Goal: Check status: Check status

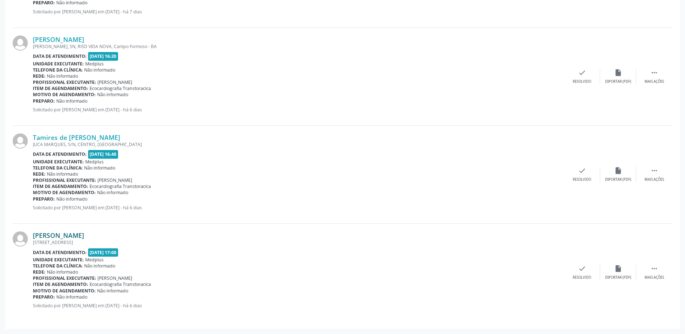
scroll to position [285, 0]
click at [57, 234] on link "[PERSON_NAME]" at bounding box center [58, 235] width 51 height 8
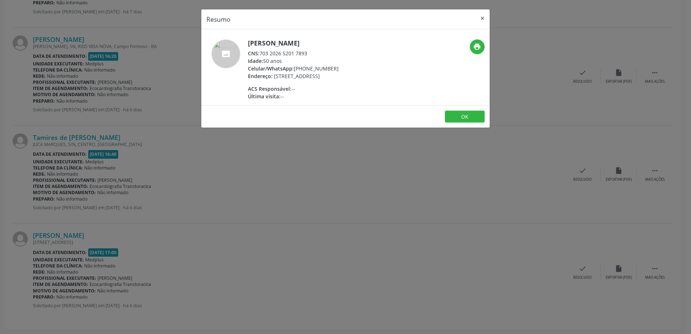
click at [264, 157] on div "Resumo × [PERSON_NAME] CNS: 703 2026 5201 7893 Idade: 50 anos Celular/WhatsApp:…" at bounding box center [345, 167] width 691 height 334
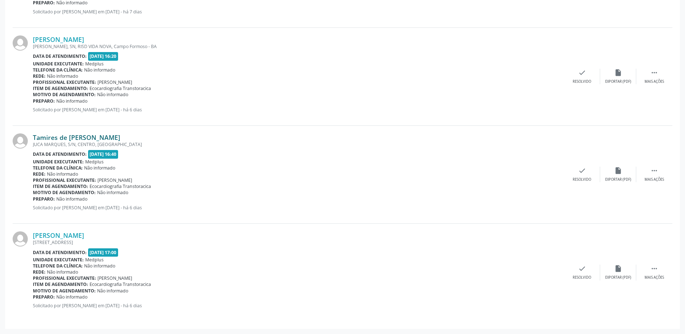
click at [64, 137] on link "Tamires de [PERSON_NAME]" at bounding box center [76, 137] width 87 height 8
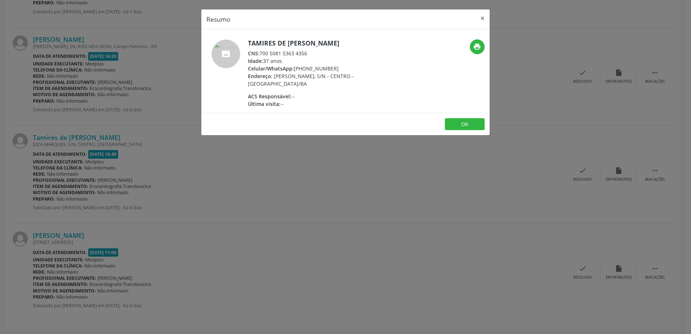
click at [305, 189] on div "Resumo × Tamires de [PERSON_NAME] CNS: 700 5081 5363 4356 Idade: 37 anos Celula…" at bounding box center [345, 167] width 691 height 334
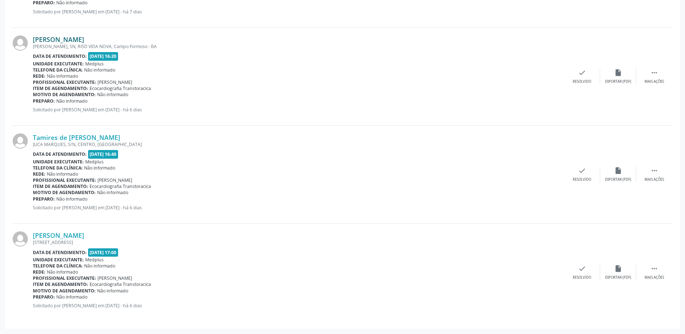
click at [51, 36] on link "[PERSON_NAME]" at bounding box center [58, 39] width 51 height 8
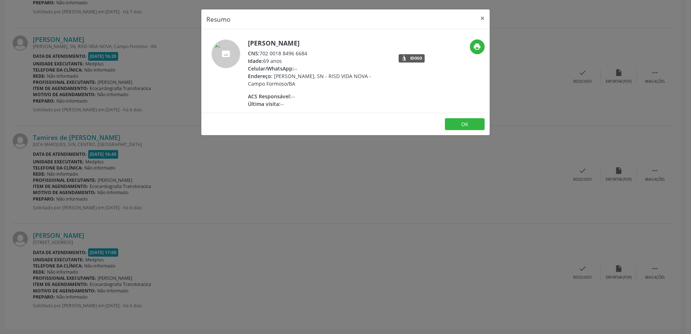
click at [298, 164] on div "Resumo × [PERSON_NAME] CNS: 702 0018 8496 6684 Idade: 69 anos Celular/WhatsApp:…" at bounding box center [345, 167] width 691 height 334
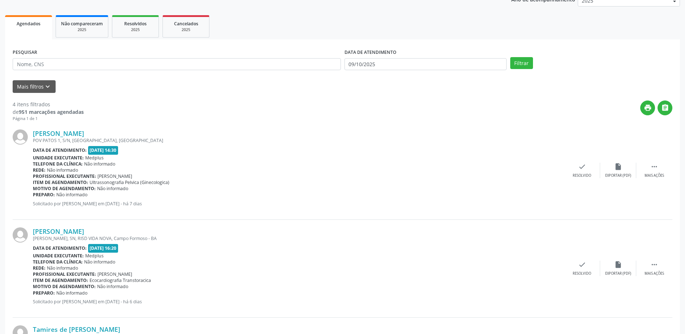
scroll to position [0, 0]
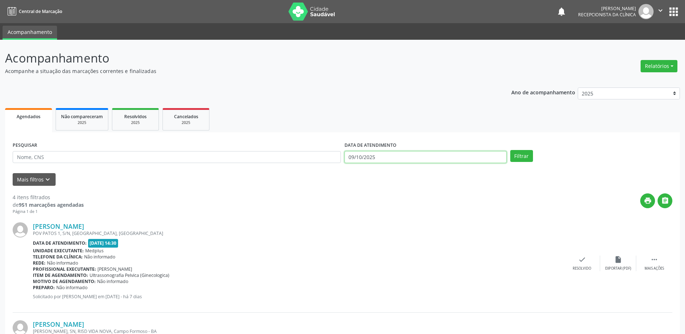
click at [386, 156] on input "09/10/2025" at bounding box center [426, 157] width 162 height 12
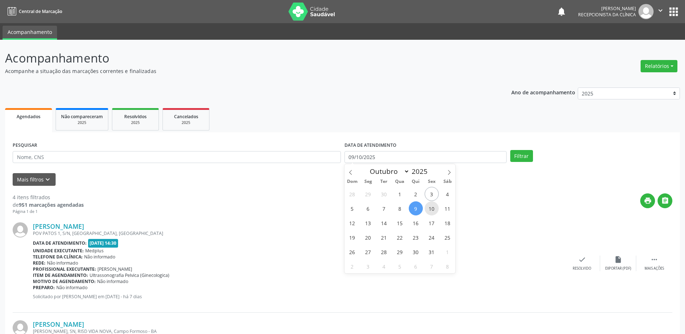
click at [433, 206] on span "10" at bounding box center [432, 208] width 14 height 14
type input "[DATE]"
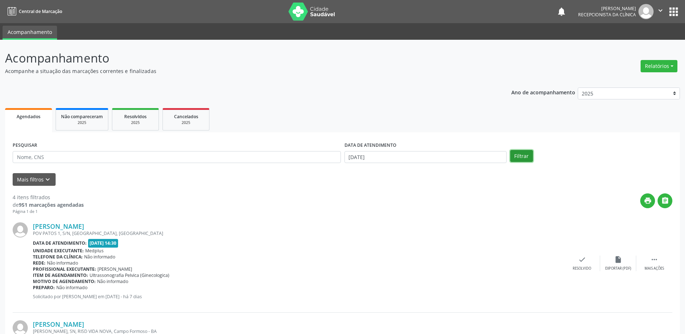
click at [523, 152] on button "Filtrar" at bounding box center [521, 156] width 23 height 12
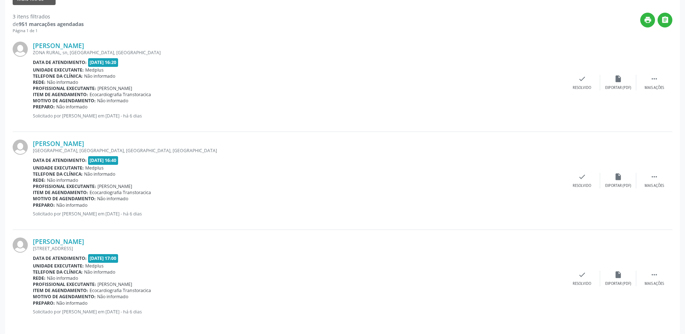
scroll to position [187, 0]
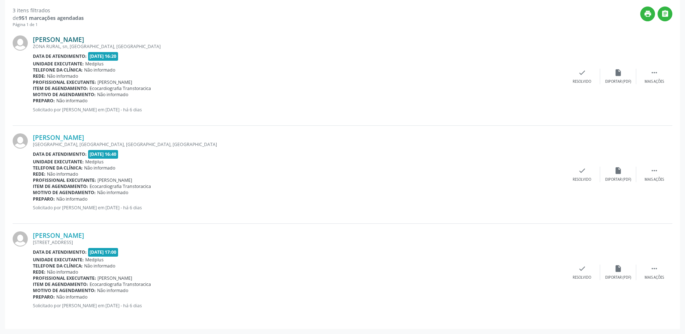
click at [58, 41] on link "[PERSON_NAME]" at bounding box center [58, 39] width 51 height 8
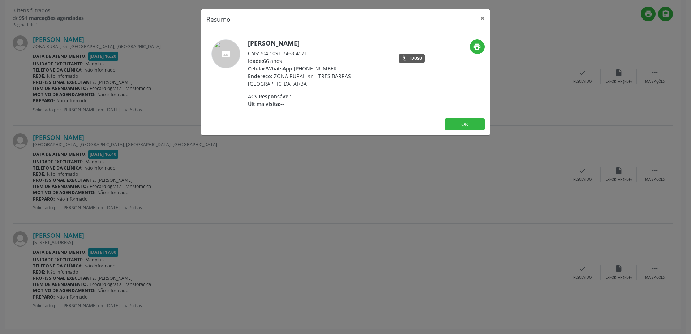
click at [275, 180] on div "Resumo × [PERSON_NAME] CNS: 704 1091 7468 4171 Idade: 66 anos Celular/WhatsApp:…" at bounding box center [345, 167] width 691 height 334
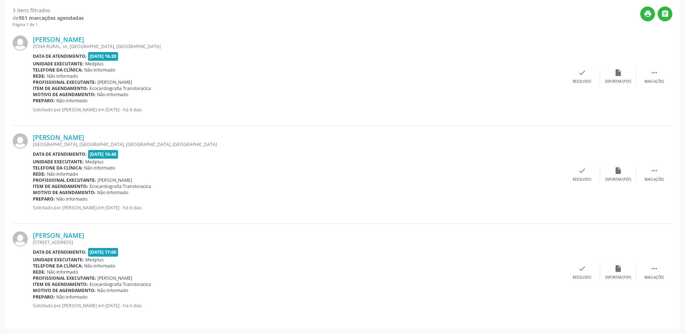
click at [62, 143] on div "[GEOGRAPHIC_DATA], [GEOGRAPHIC_DATA], [GEOGRAPHIC_DATA], [GEOGRAPHIC_DATA]" at bounding box center [298, 144] width 531 height 6
click at [62, 140] on link "[PERSON_NAME]" at bounding box center [58, 137] width 51 height 8
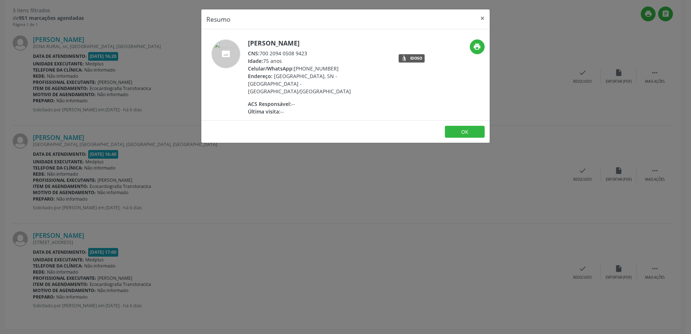
click at [293, 150] on div "Resumo × [PERSON_NAME] CNS: 700 2094 0508 9423 Idade: 75 anos Celular/WhatsApp:…" at bounding box center [345, 167] width 691 height 334
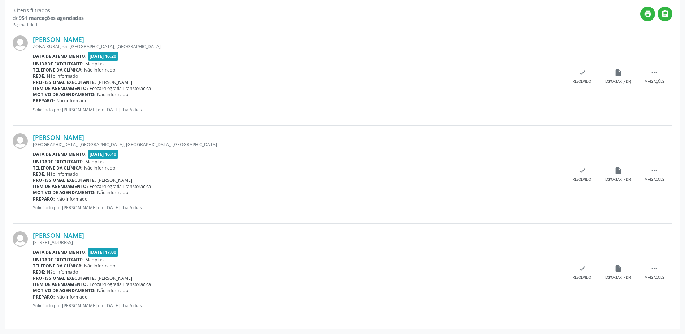
click at [82, 230] on div "[PERSON_NAME] [STREET_ADDRESS] Data de atendimento: [DATE] 17:00 Unidade execut…" at bounding box center [343, 273] width 660 height 98
click at [84, 233] on link "[PERSON_NAME]" at bounding box center [58, 235] width 51 height 8
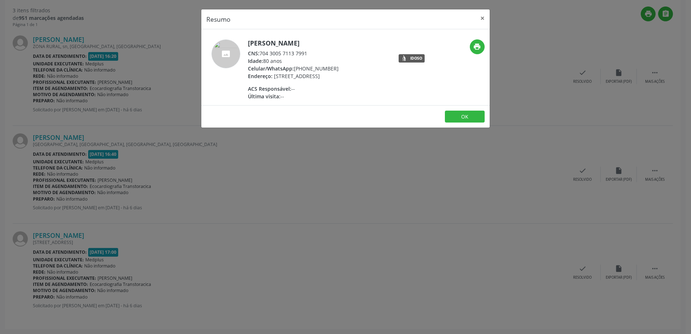
click at [288, 199] on div "Resumo × [PERSON_NAME] CNS: 704 3005 7113 7991 Idade: 80 anos Celular/WhatsApp:…" at bounding box center [345, 167] width 691 height 334
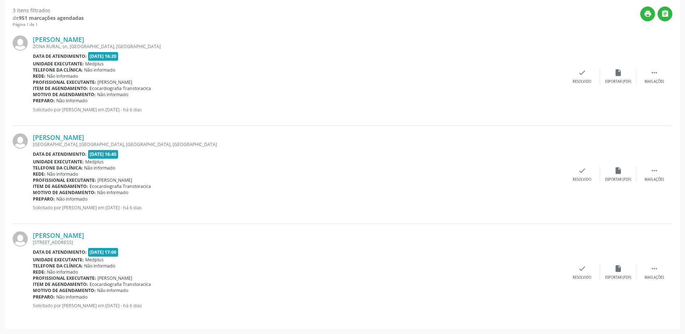
scroll to position [0, 0]
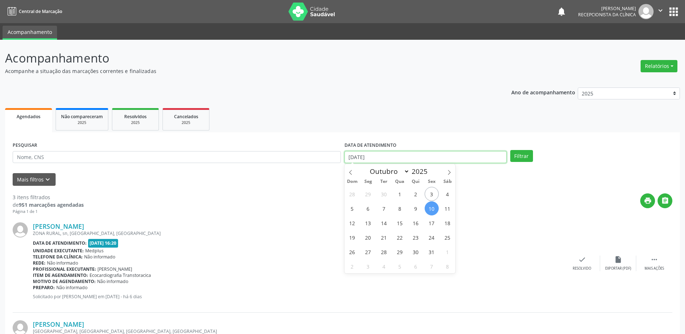
click at [379, 154] on input "[DATE]" at bounding box center [426, 157] width 162 height 12
click at [416, 212] on span "9" at bounding box center [416, 208] width 14 height 14
type input "09/10/2025"
click at [415, 212] on span "9" at bounding box center [416, 208] width 14 height 14
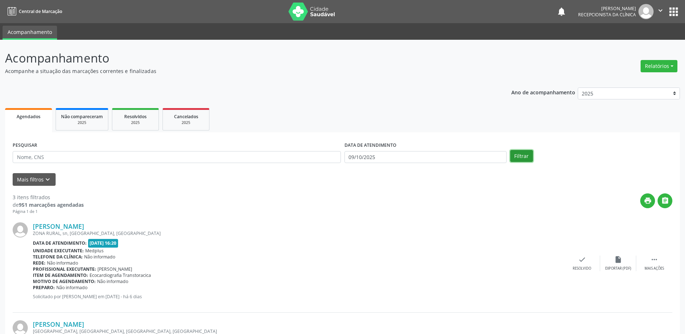
click at [522, 156] on button "Filtrar" at bounding box center [521, 156] width 23 height 12
